Goal: Information Seeking & Learning: Find specific fact

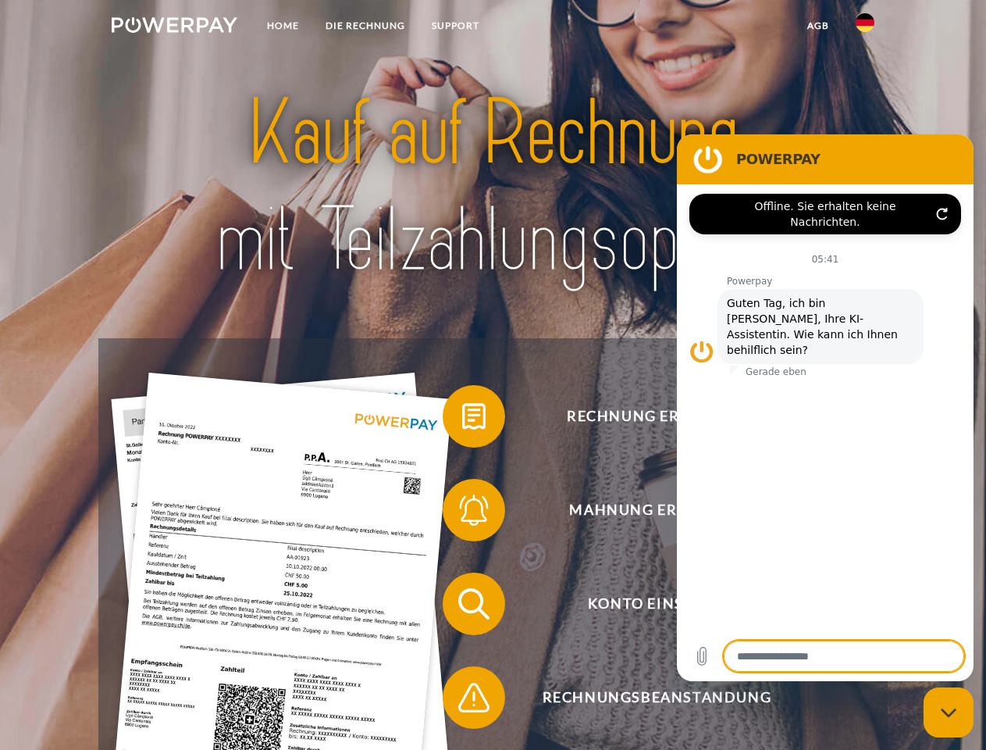
click at [174, 27] on img at bounding box center [175, 25] width 126 height 16
click at [865, 27] on img at bounding box center [865, 22] width 19 height 19
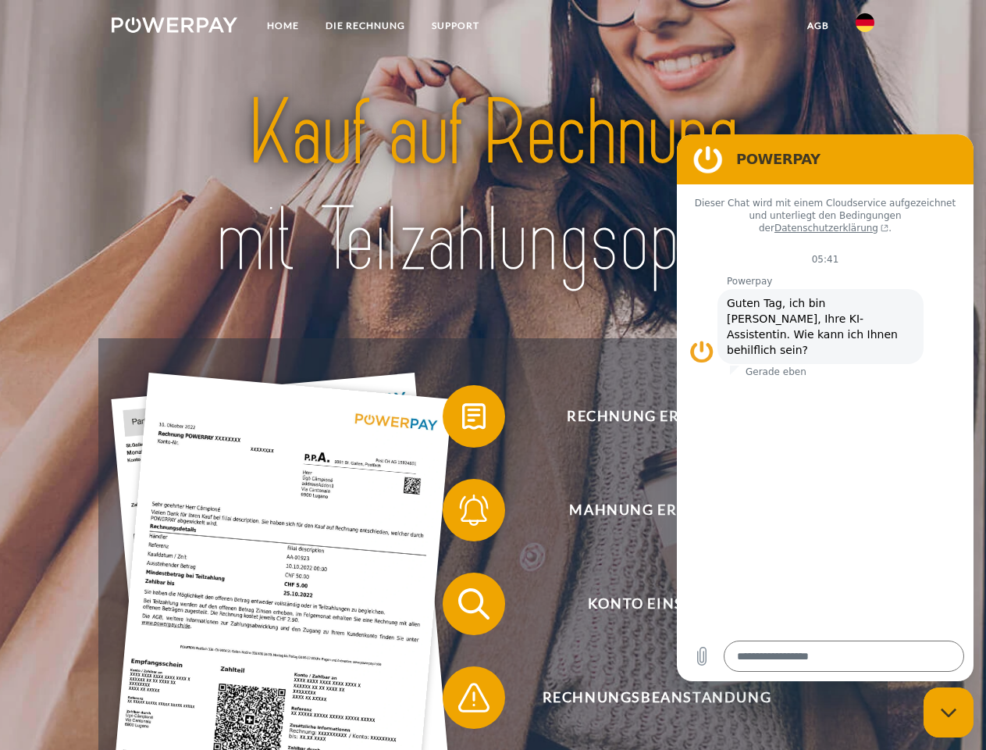
click at [818, 26] on link "agb" at bounding box center [818, 26] width 48 height 28
click at [462, 419] on span at bounding box center [450, 416] width 78 height 78
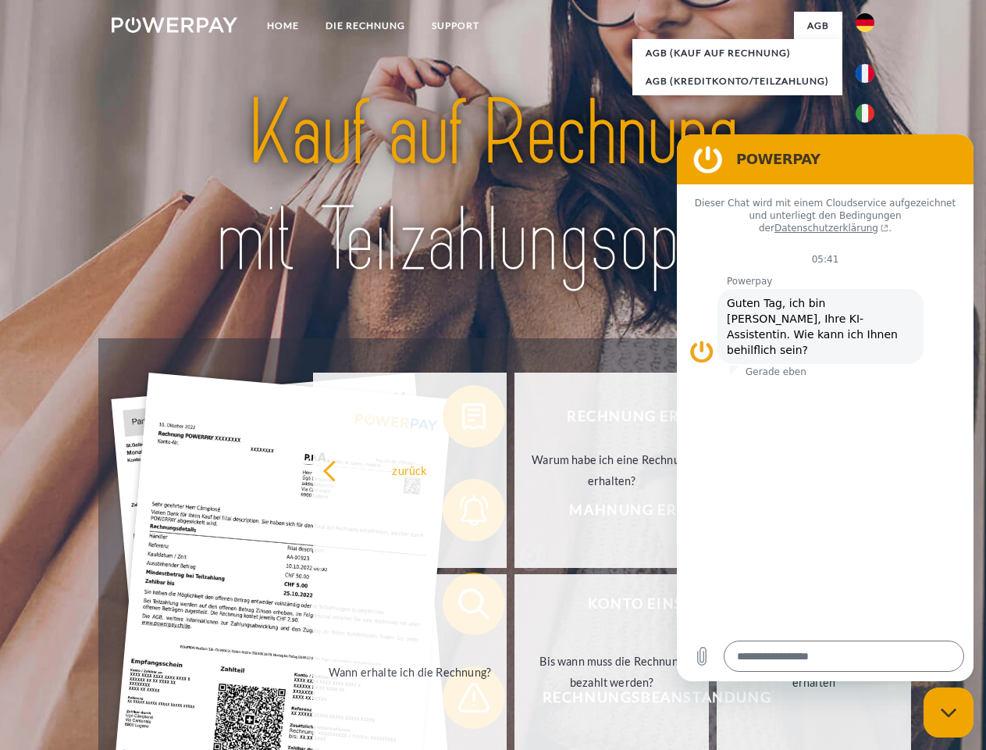
click at [462, 513] on div "Rechnung erhalten? Mahnung erhalten? Konto einsehen" at bounding box center [492, 650] width 789 height 625
click at [515, 607] on link "Bis wann muss die Rechnung bezahlt werden?" at bounding box center [612, 671] width 194 height 195
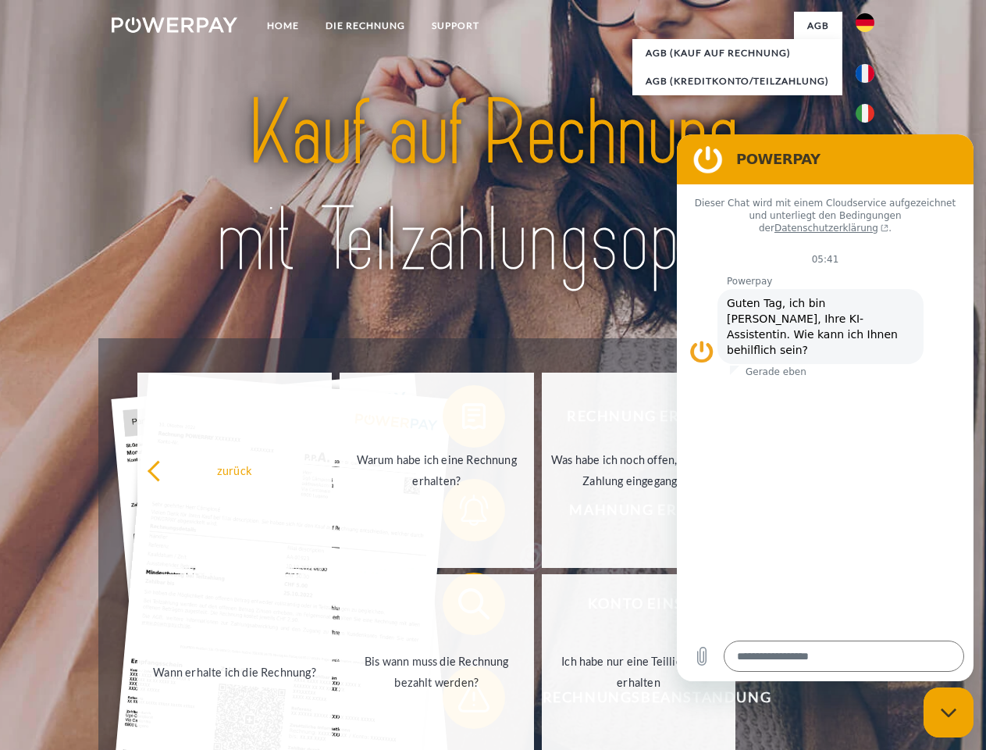
click at [462, 700] on span at bounding box center [450, 697] width 78 height 78
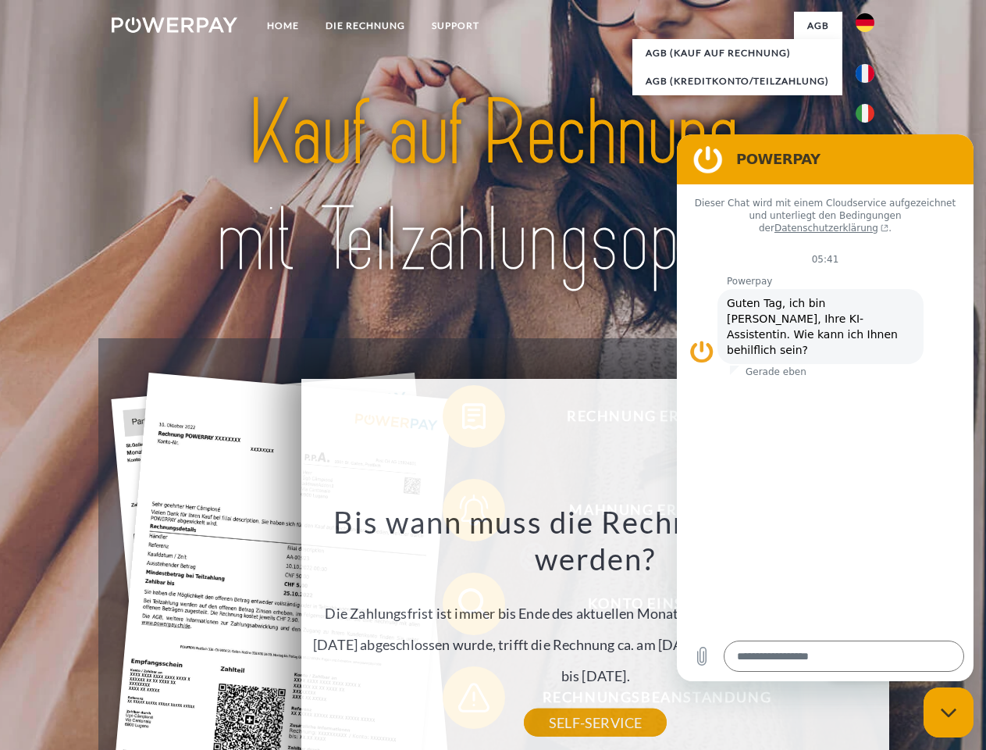
click at [949, 712] on icon "Messaging-Fenster schließen" at bounding box center [949, 712] width 16 height 10
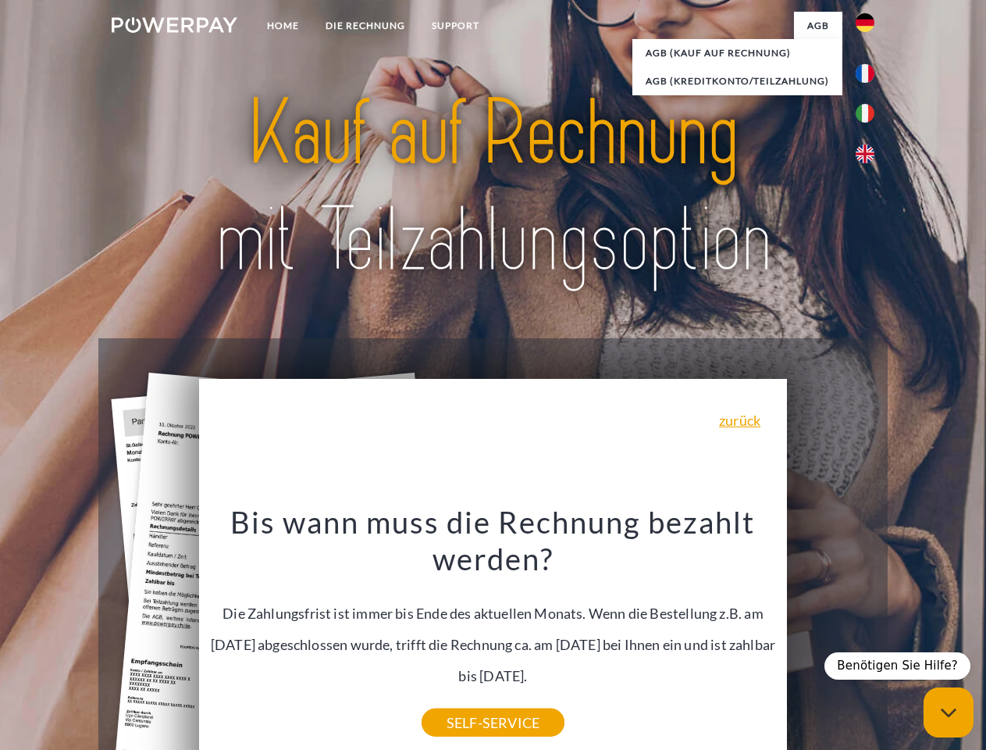
type textarea "*"
